Goal: Navigation & Orientation: Find specific page/section

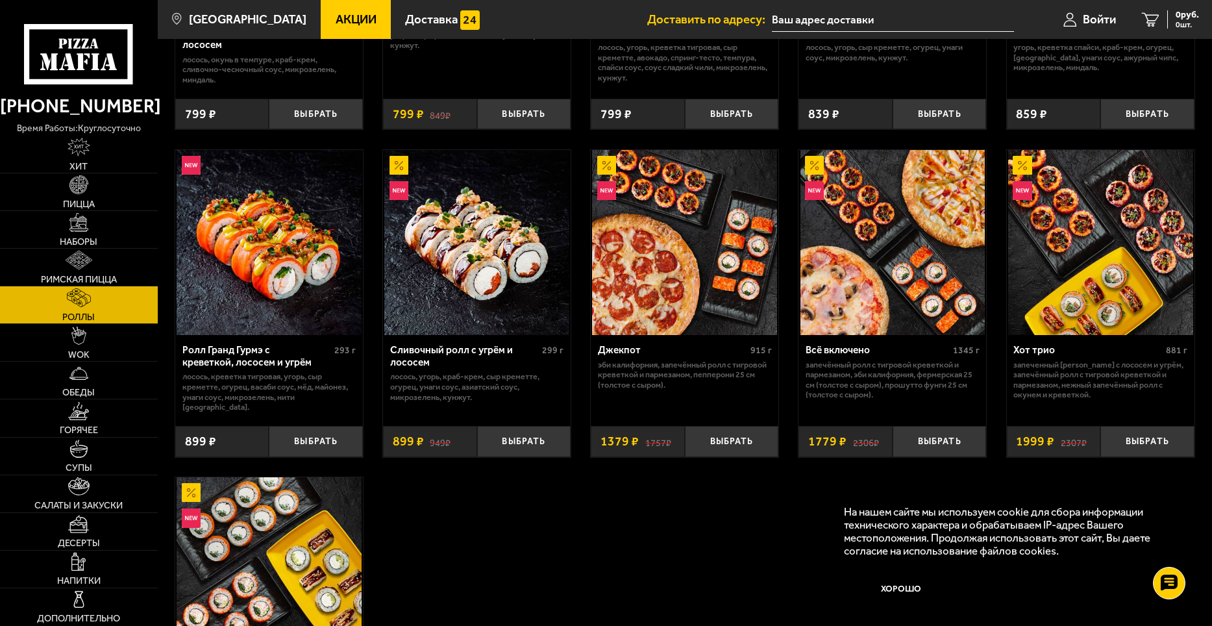
scroll to position [649, 0]
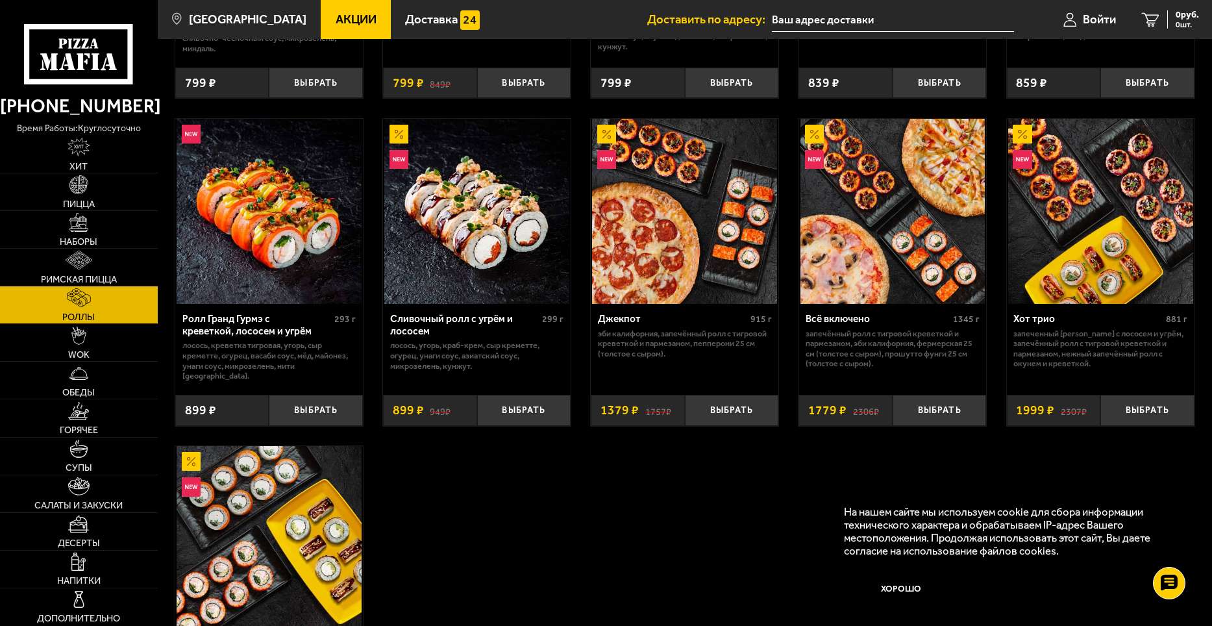
click at [931, 220] on img at bounding box center [893, 211] width 185 height 185
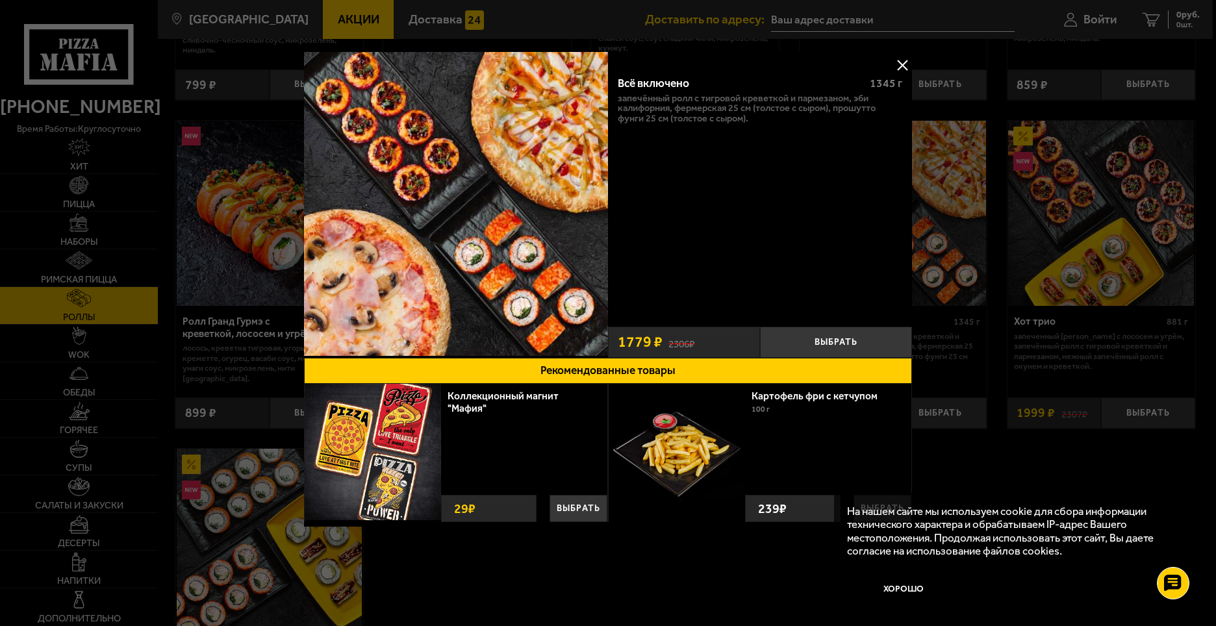
click at [901, 61] on button at bounding box center [901, 64] width 19 height 19
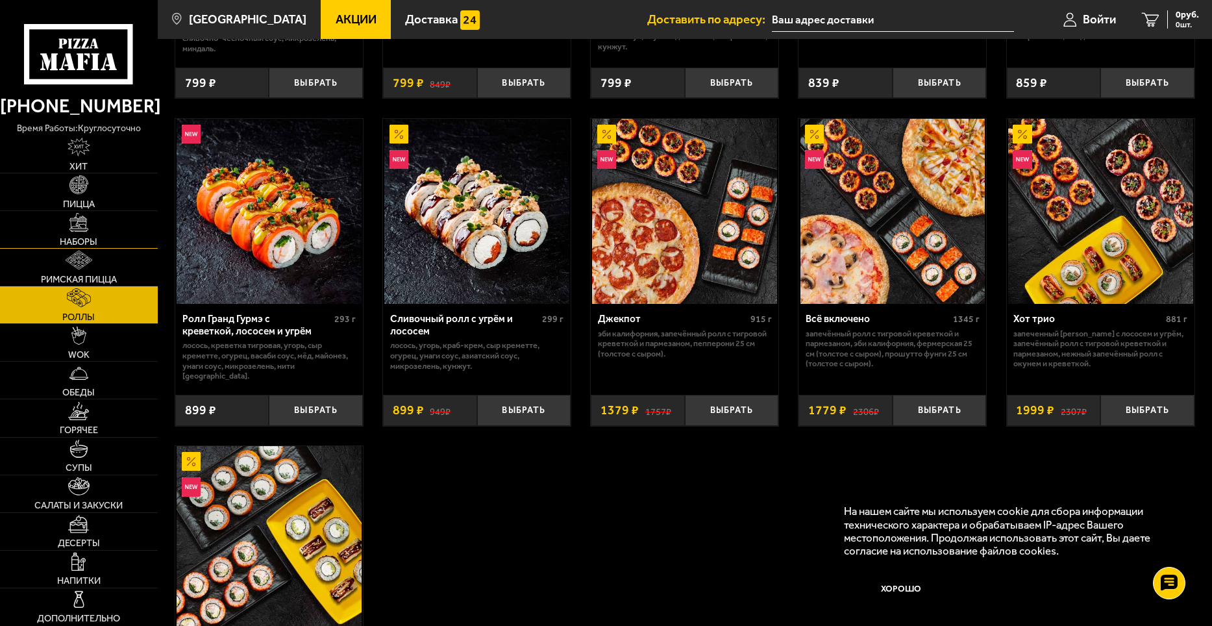
click at [88, 242] on span "Наборы" at bounding box center [79, 241] width 38 height 9
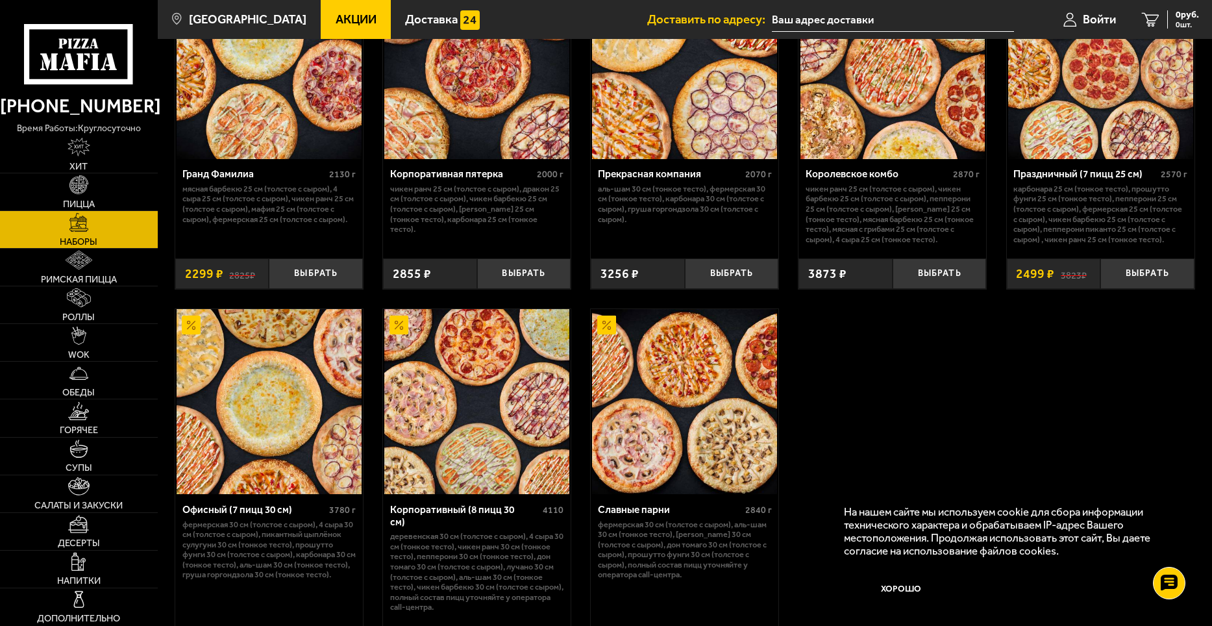
scroll to position [1926, 0]
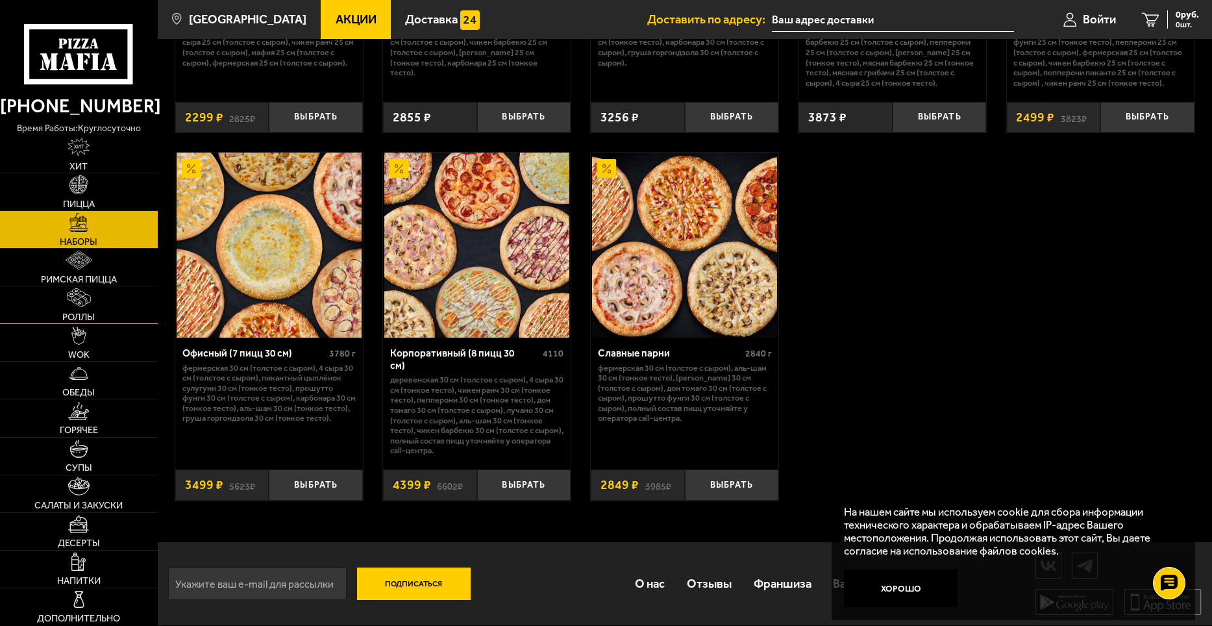
click at [94, 308] on link "Роллы" at bounding box center [79, 304] width 158 height 37
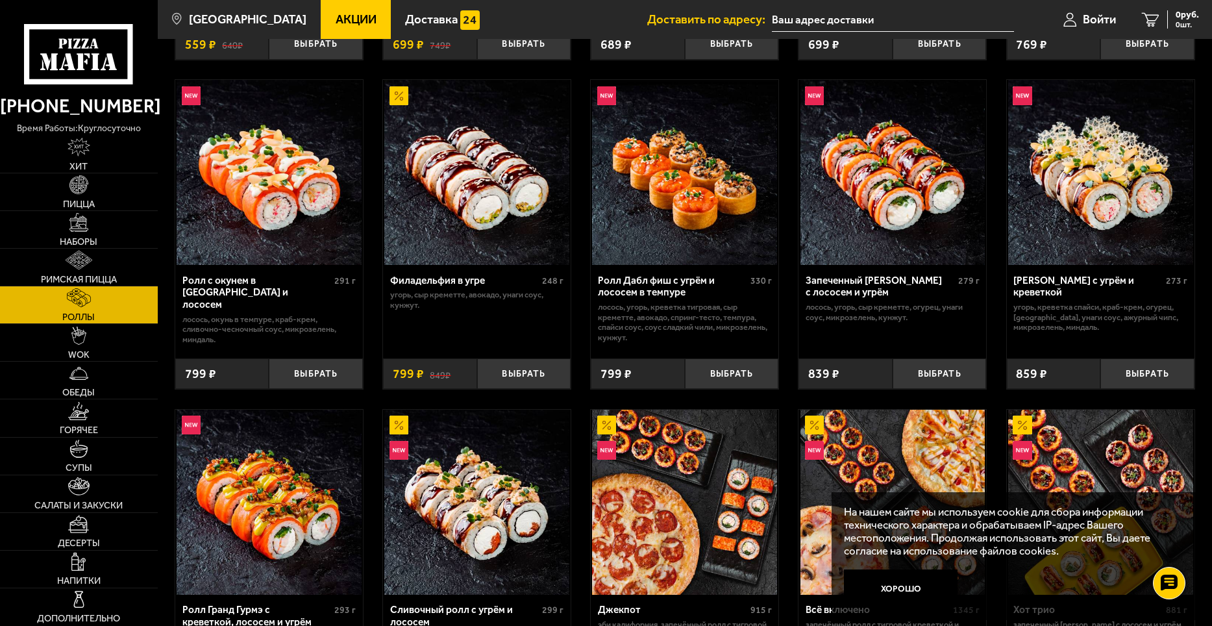
scroll to position [195, 0]
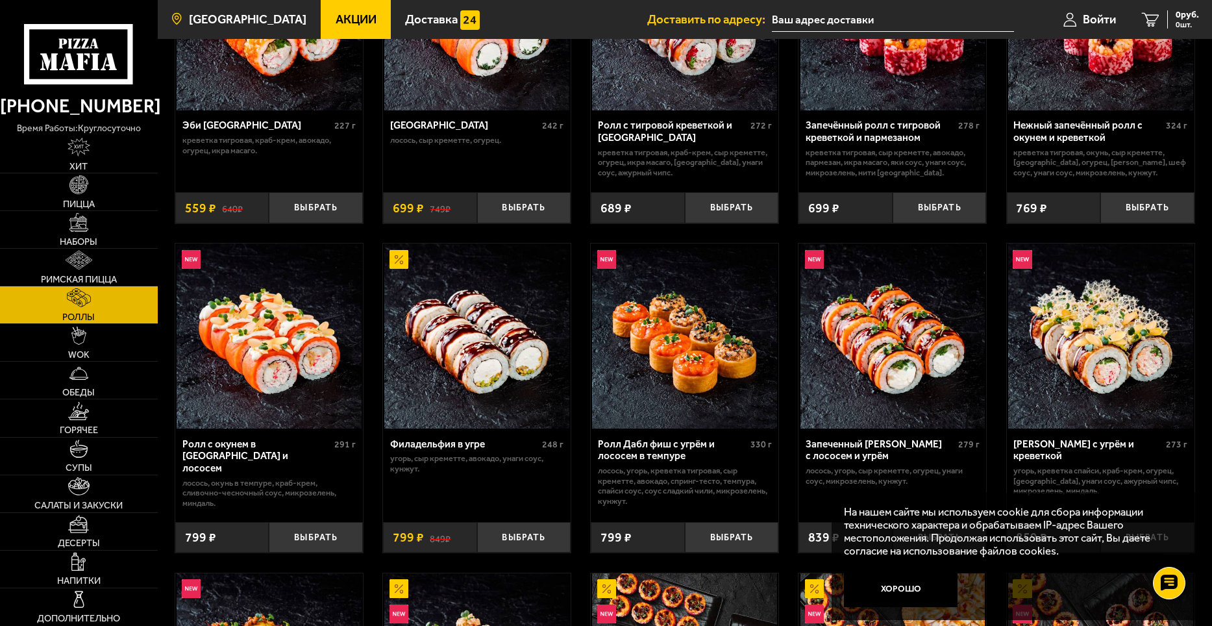
click at [216, 17] on span "[GEOGRAPHIC_DATA]" at bounding box center [248, 20] width 118 height 12
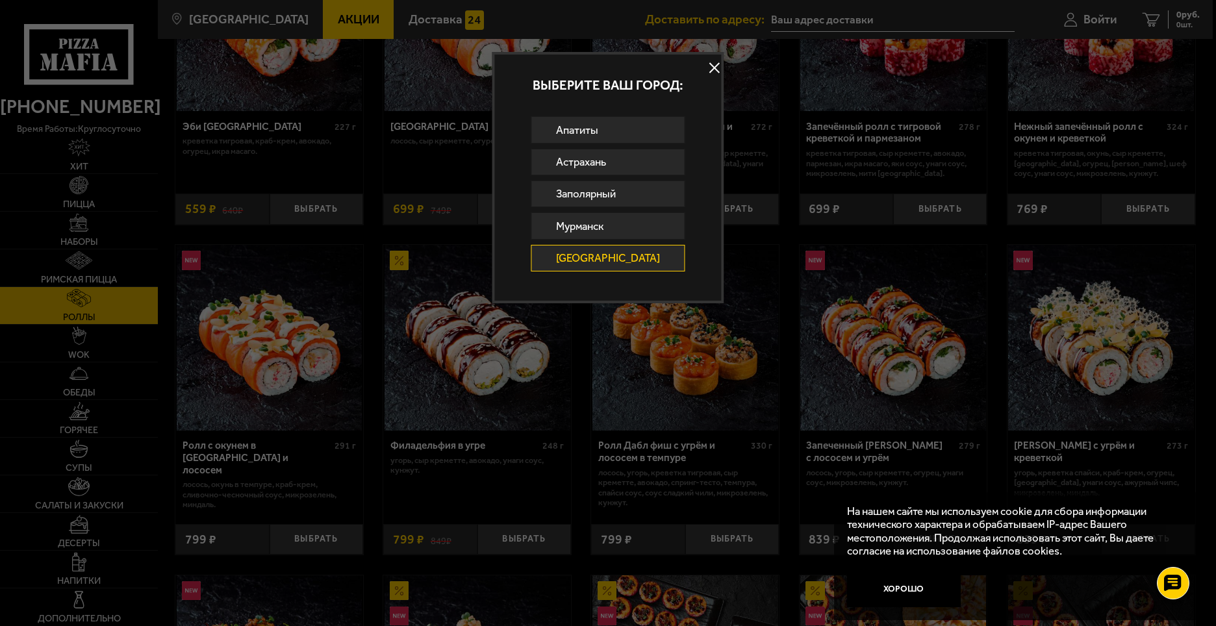
click at [709, 68] on button at bounding box center [714, 67] width 19 height 19
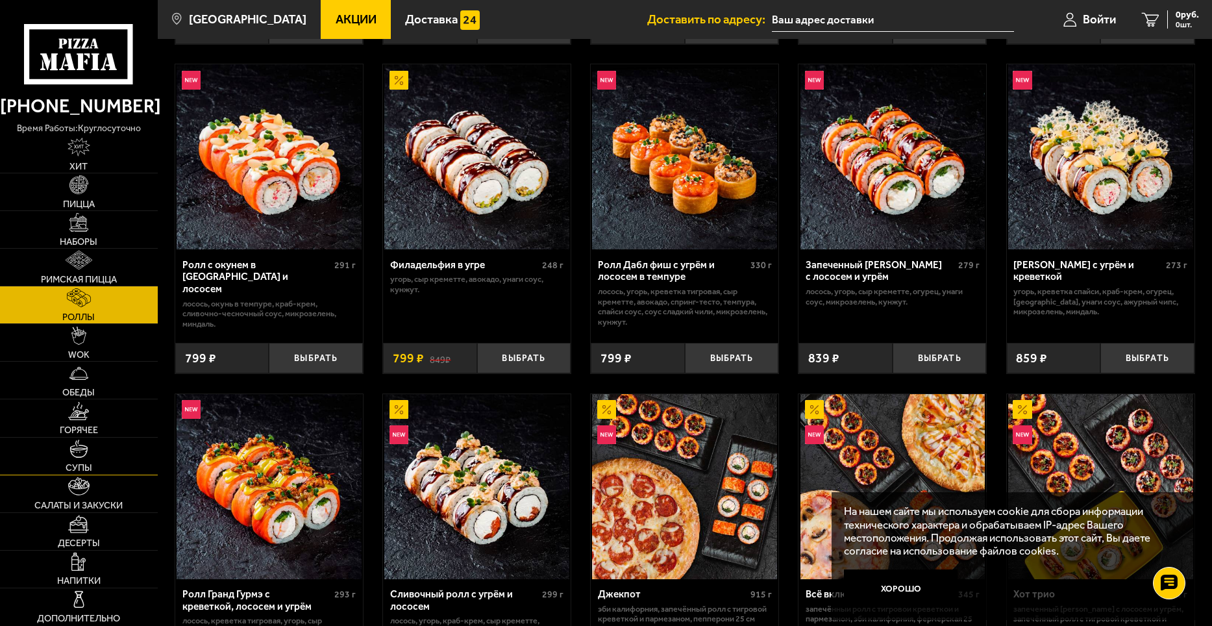
scroll to position [455, 0]
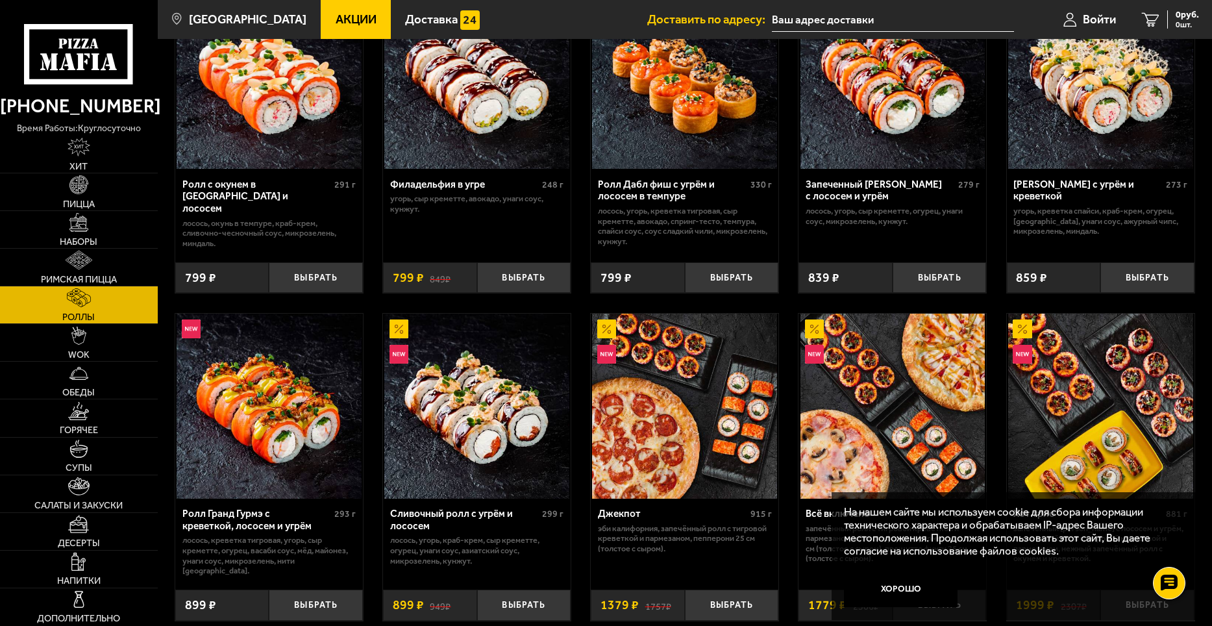
click at [81, 104] on link "[PHONE_NUMBER]" at bounding box center [79, 106] width 158 height 31
click at [423, 24] on span "Доставка" at bounding box center [431, 20] width 53 height 12
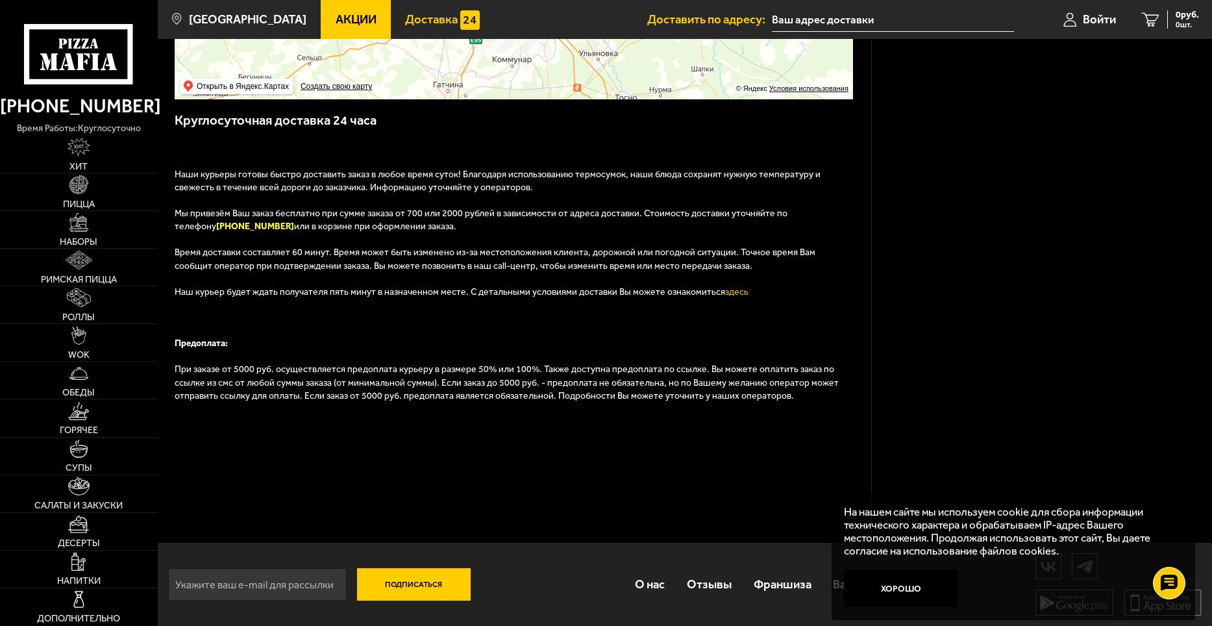
scroll to position [340, 0]
click at [660, 586] on link "О нас" at bounding box center [651, 584] width 52 height 41
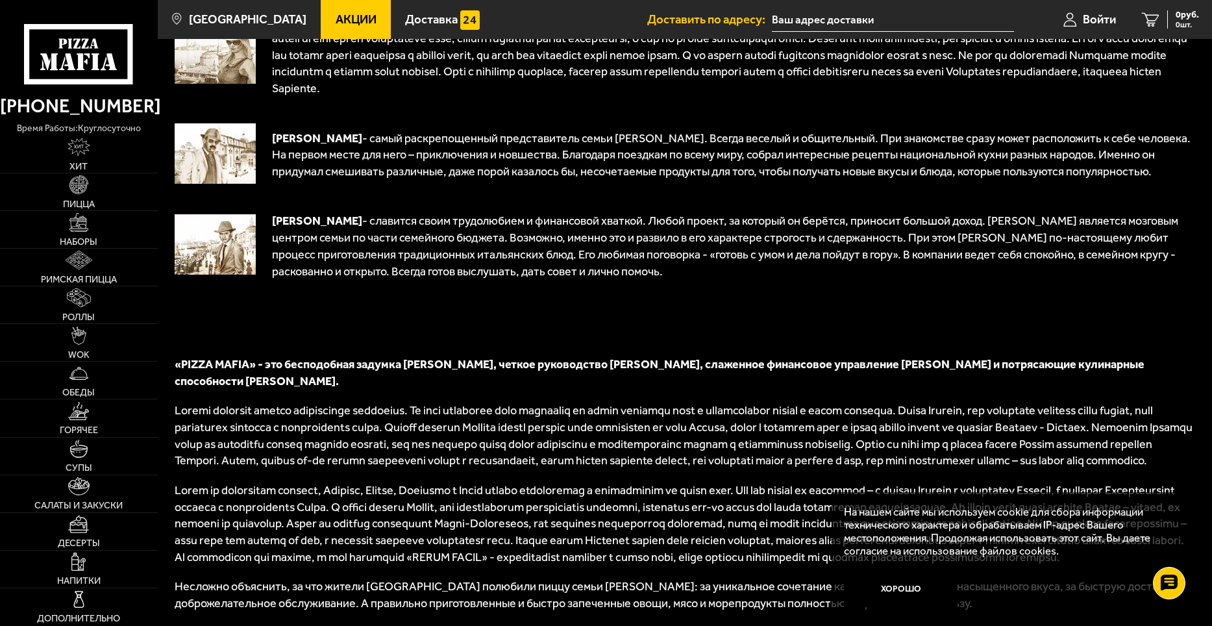
scroll to position [529, 0]
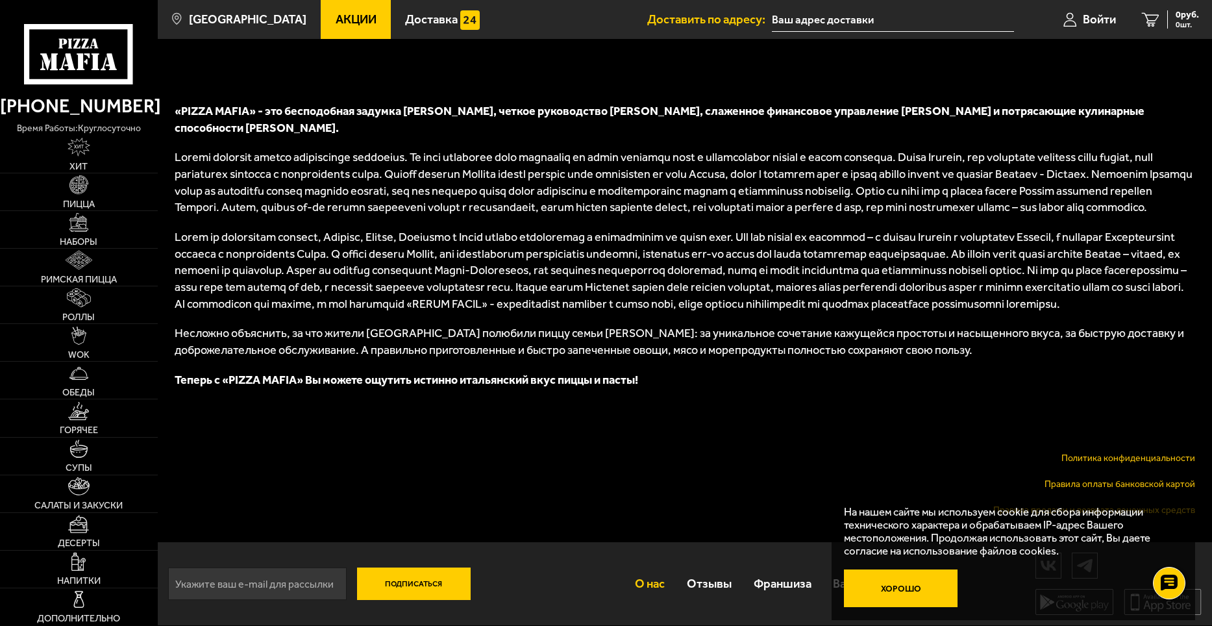
click at [907, 589] on button "Хорошо" at bounding box center [901, 589] width 114 height 38
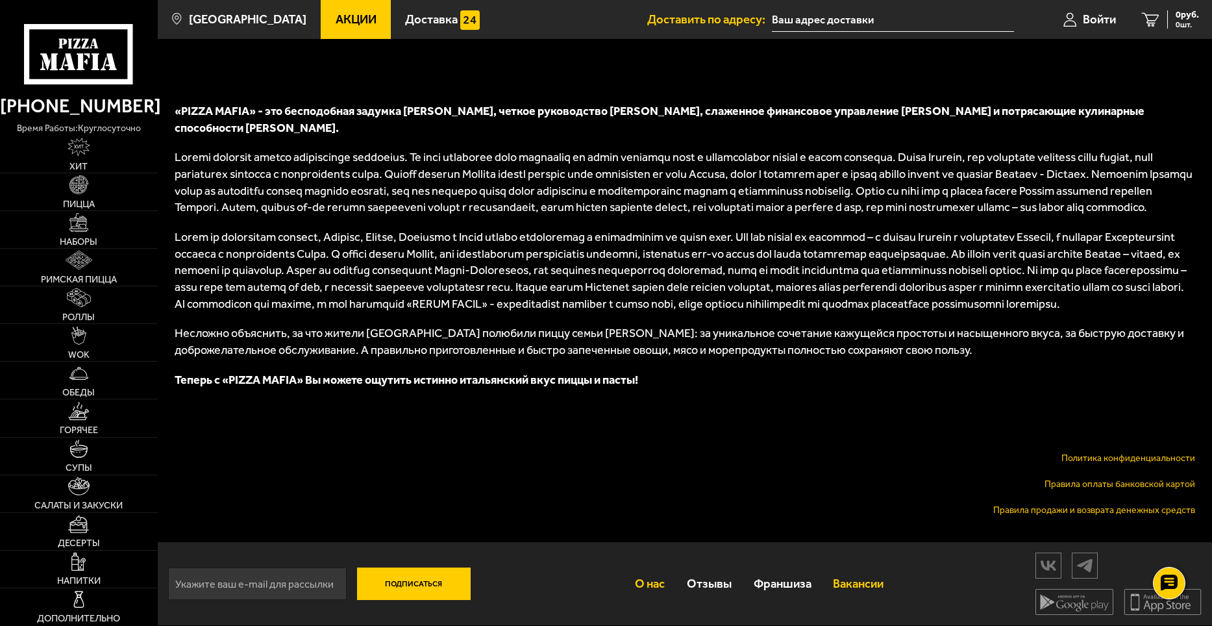
click at [840, 581] on link "Вакансии" at bounding box center [858, 583] width 73 height 41
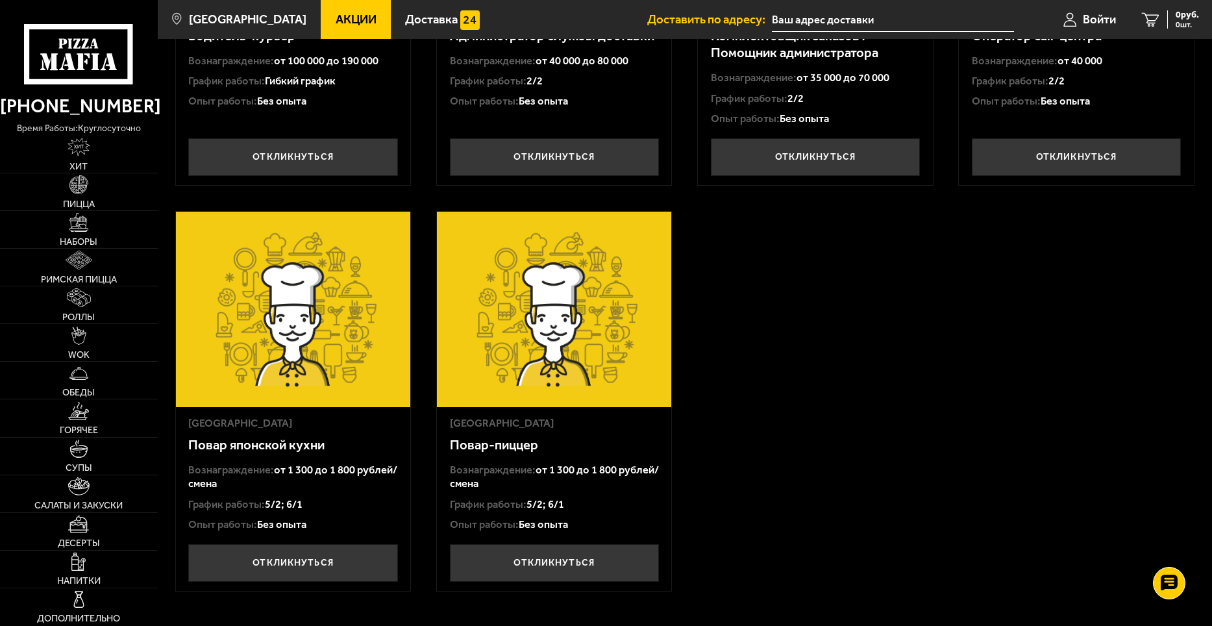
scroll to position [325, 0]
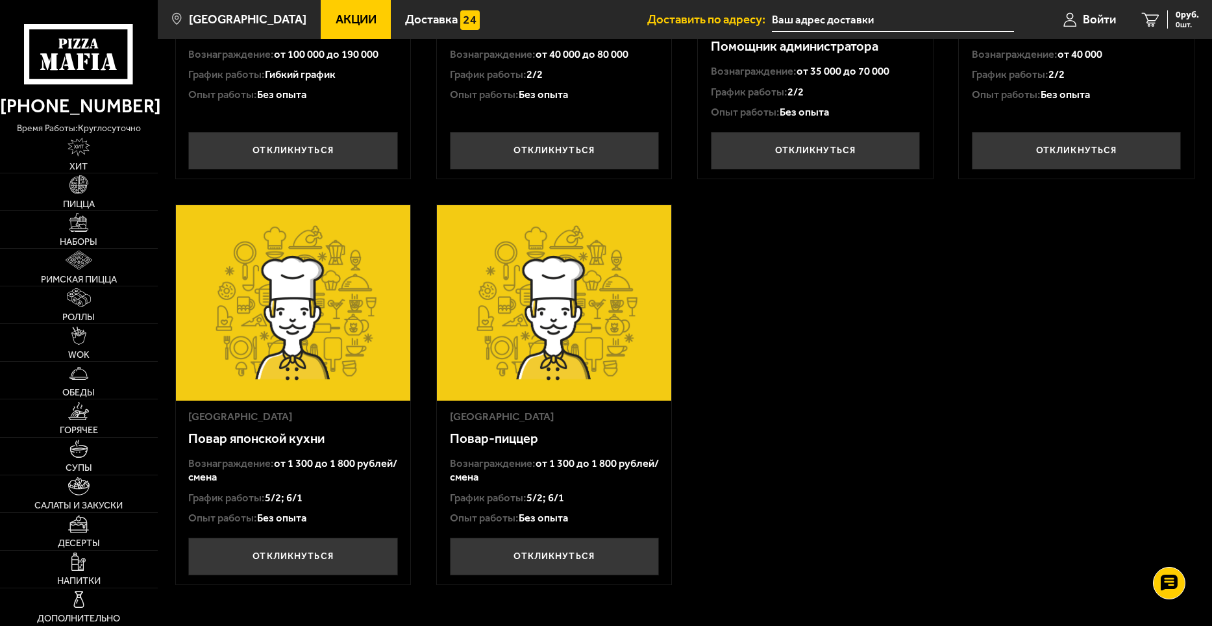
click at [579, 308] on img at bounding box center [554, 302] width 234 height 195
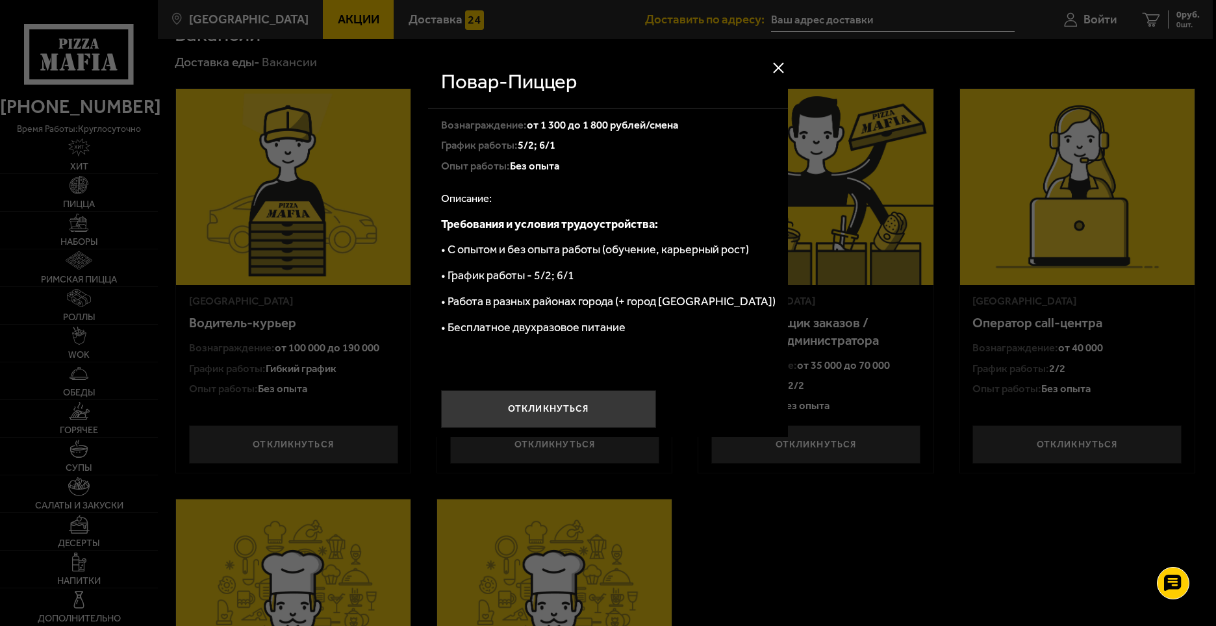
scroll to position [0, 0]
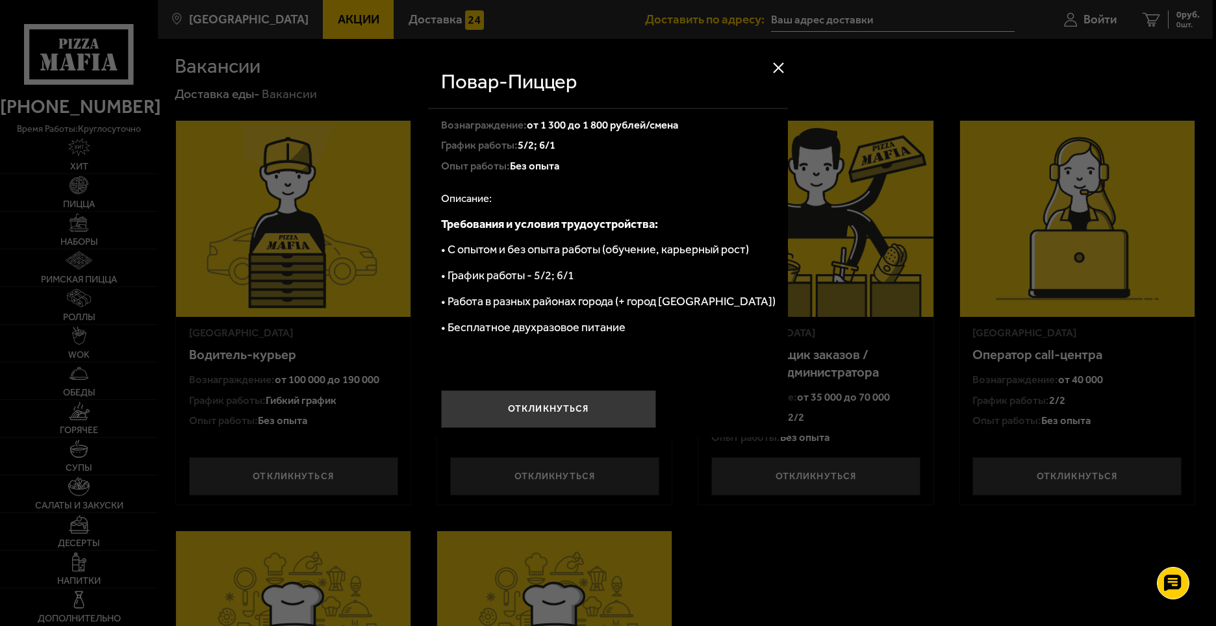
click at [768, 69] on button at bounding box center [777, 67] width 19 height 19
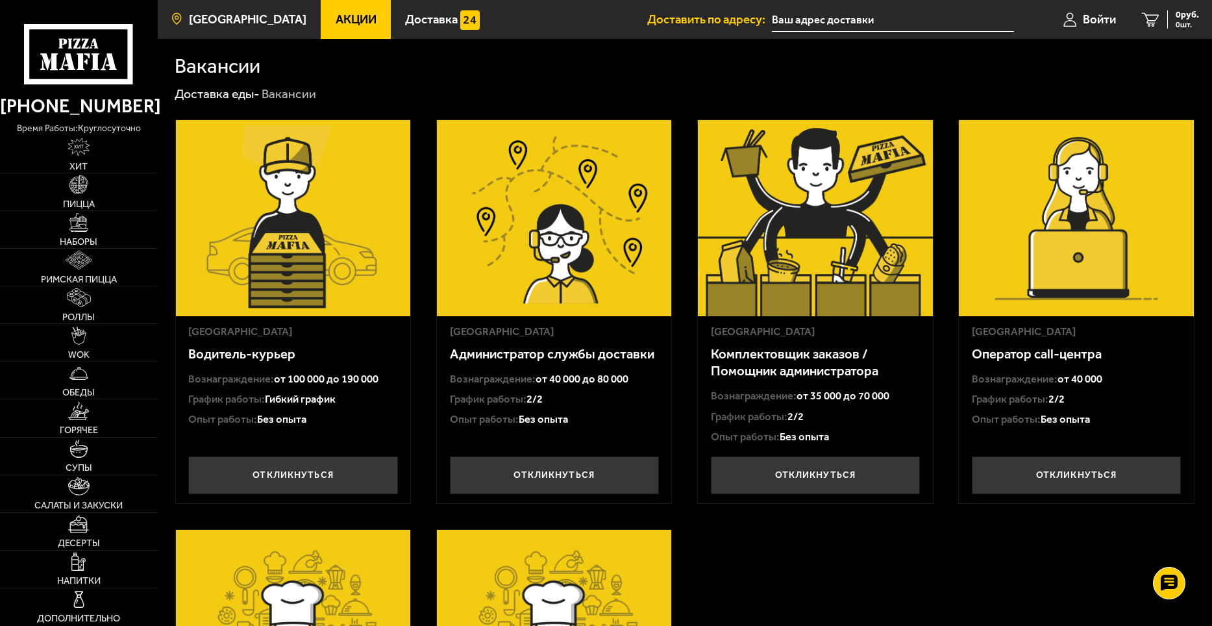
click at [228, 20] on span "[GEOGRAPHIC_DATA]" at bounding box center [248, 20] width 118 height 12
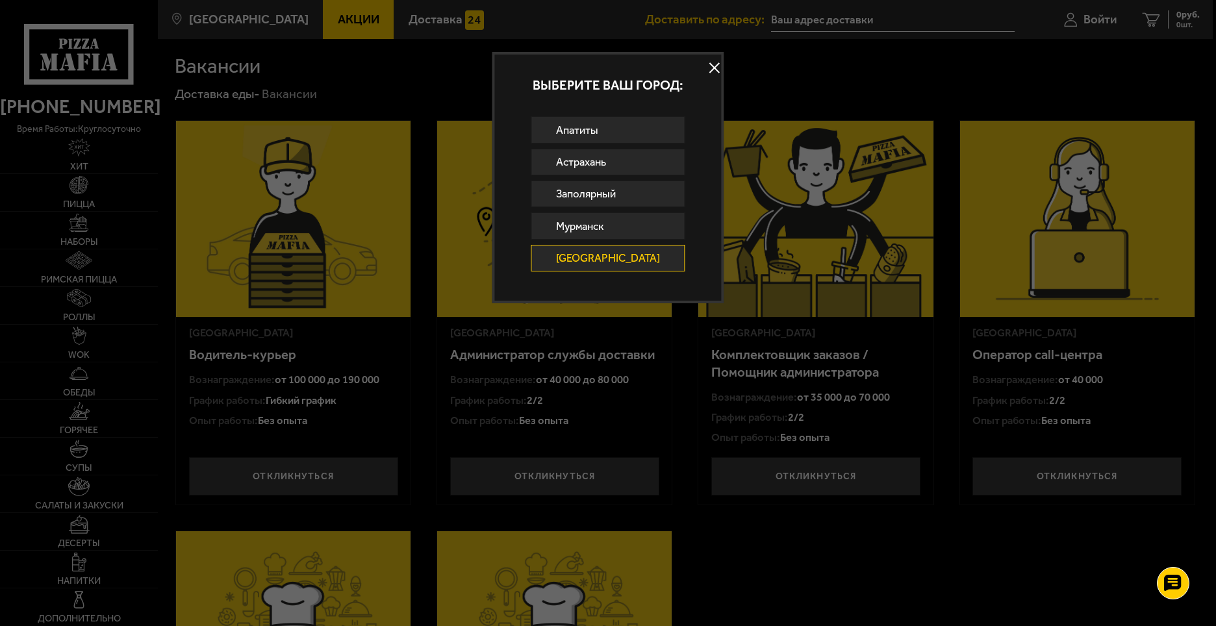
click at [706, 66] on button at bounding box center [714, 67] width 19 height 19
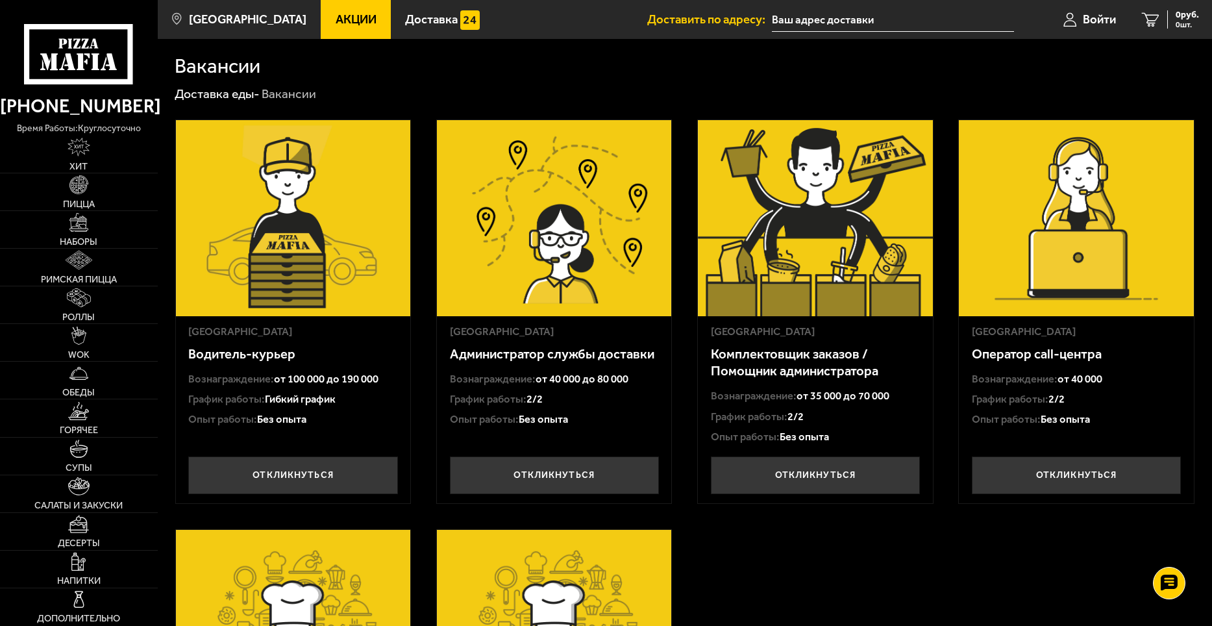
click at [815, 16] on input "text" at bounding box center [893, 20] width 242 height 24
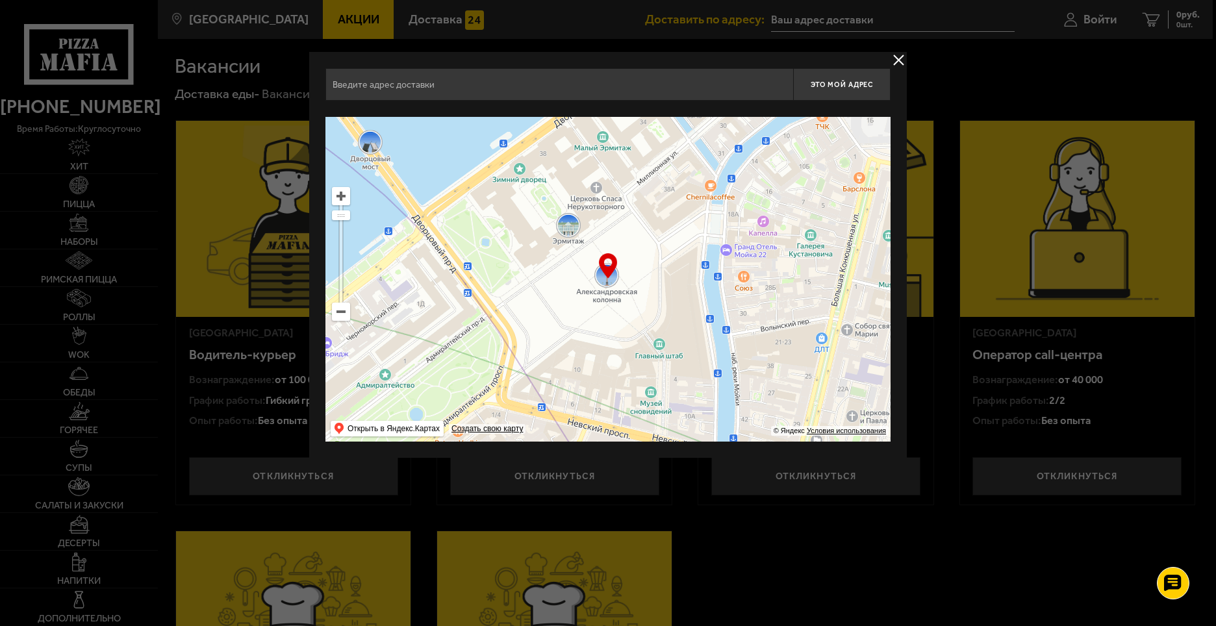
click at [894, 56] on button "delivery type" at bounding box center [898, 60] width 16 height 16
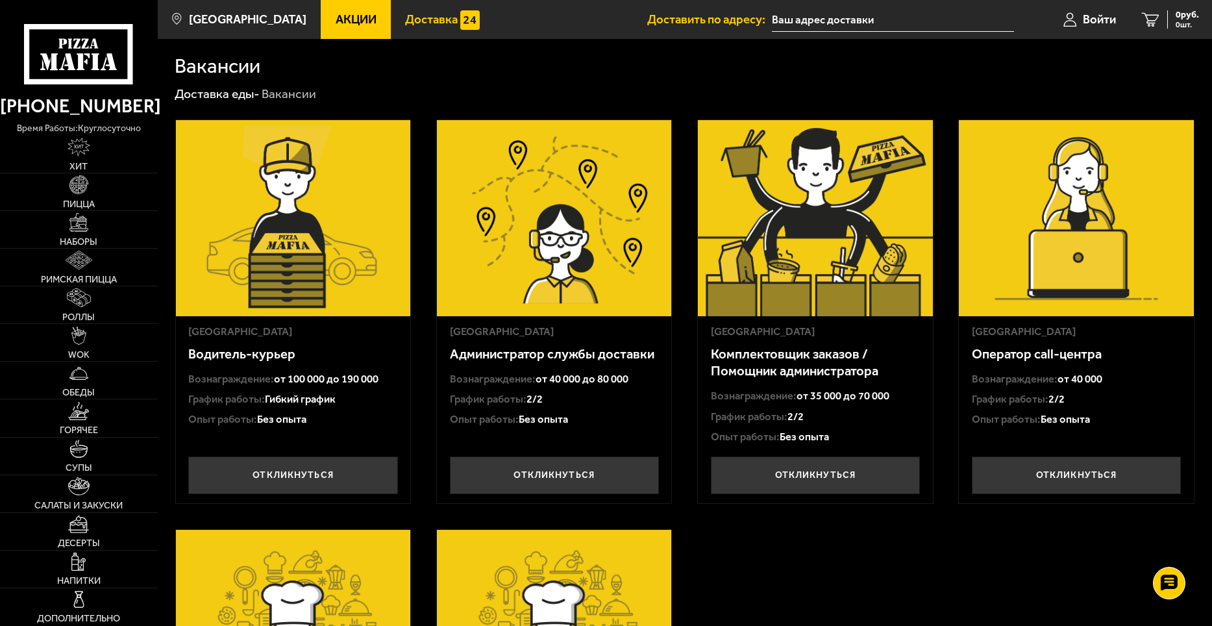
click at [414, 26] on span "Доставка" at bounding box center [431, 20] width 53 height 12
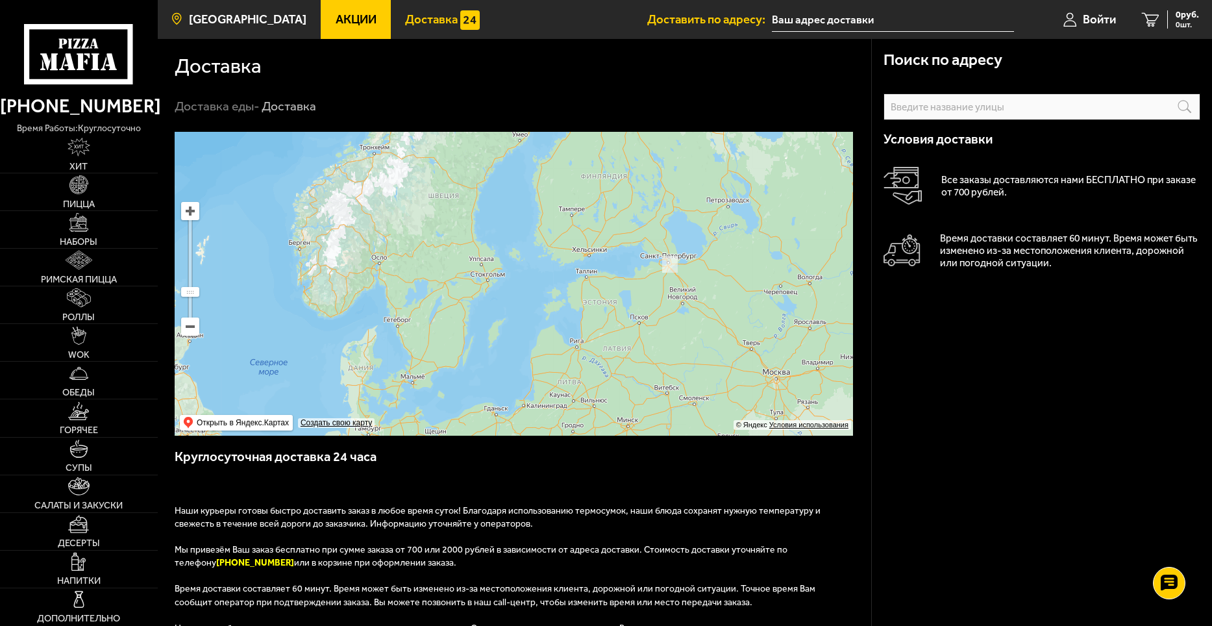
click at [214, 16] on span "[GEOGRAPHIC_DATA]" at bounding box center [248, 20] width 118 height 12
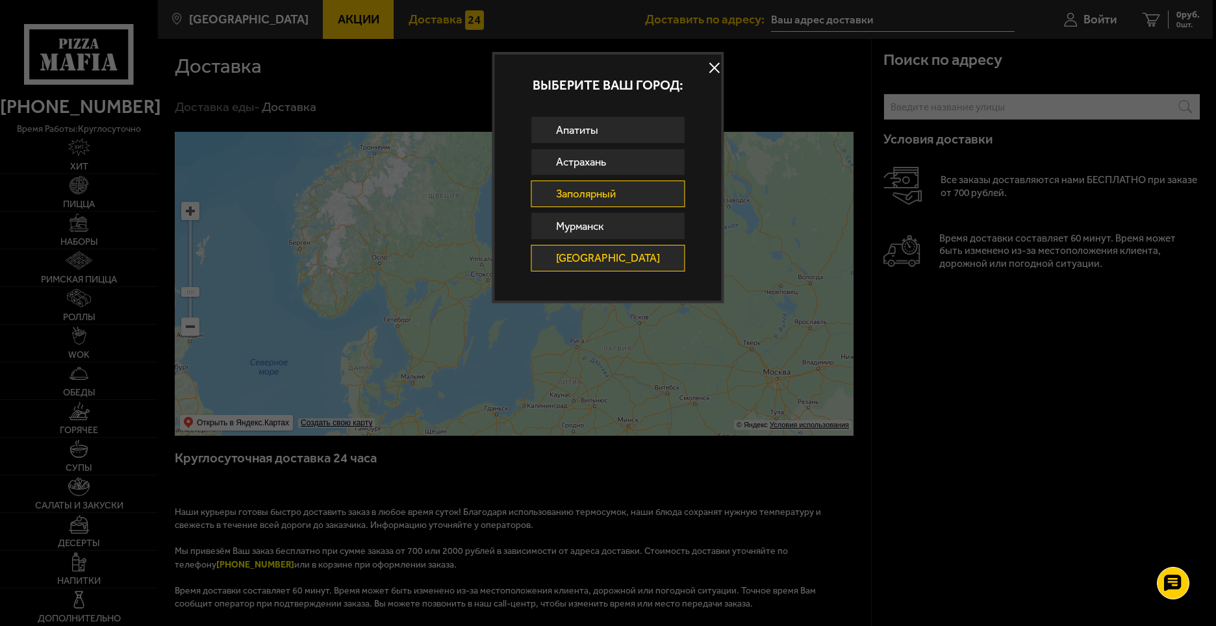
click at [634, 201] on link "Заполярный" at bounding box center [608, 194] width 154 height 27
